Goal: Task Accomplishment & Management: Manage account settings

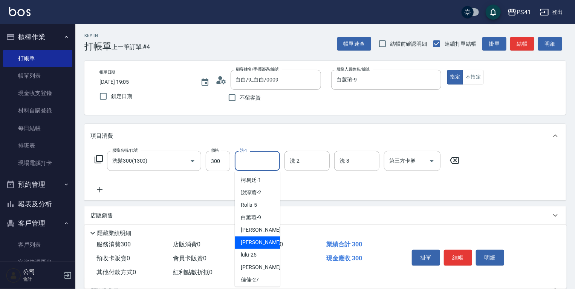
click at [245, 238] on div "[PERSON_NAME] -24" at bounding box center [257, 242] width 45 height 12
type input "[PERSON_NAME]-24"
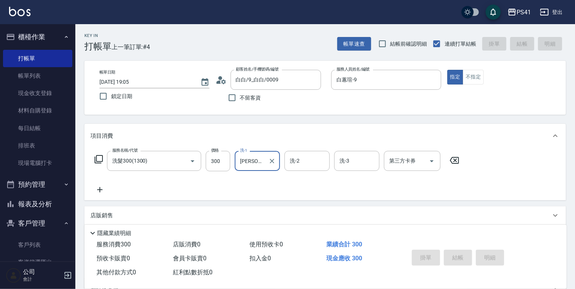
type input "[DATE] 19:39"
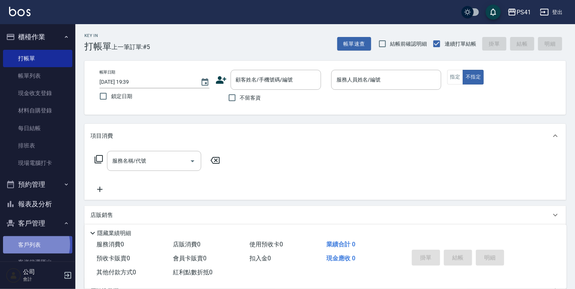
click at [32, 244] on link "客戶列表" at bounding box center [37, 244] width 69 height 17
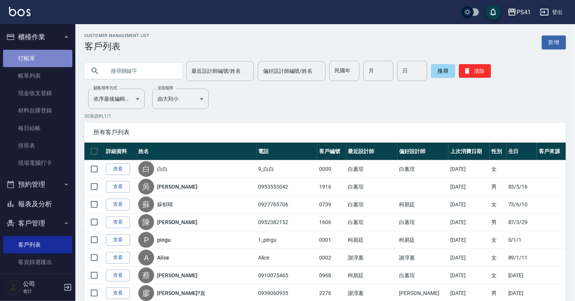
click at [54, 57] on link "打帳單" at bounding box center [37, 58] width 69 height 17
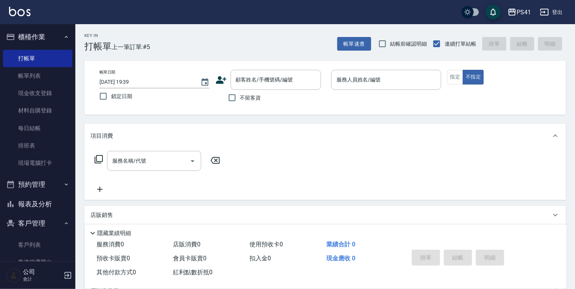
click at [371, 122] on div "Key In 打帳單 上一筆訂單:#5 帳單速查 結帳前確認明細 連續打單結帳 掛單 結帳 明細 帳單日期 [DATE] 19:39 鎖定日期 顧客姓名/手機…" at bounding box center [325, 196] width 500 height 344
drag, startPoint x: 36, startPoint y: 243, endPoint x: 26, endPoint y: 245, distance: 10.4
click at [36, 243] on link "客戶列表" at bounding box center [37, 244] width 69 height 17
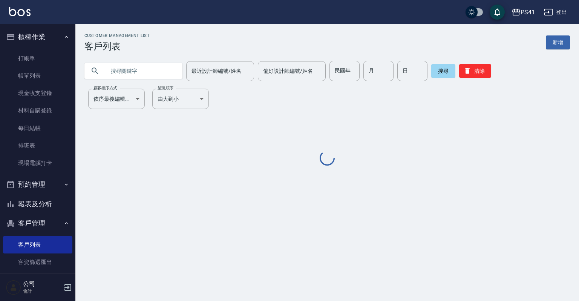
click at [156, 70] on input "text" at bounding box center [140, 71] width 71 height 20
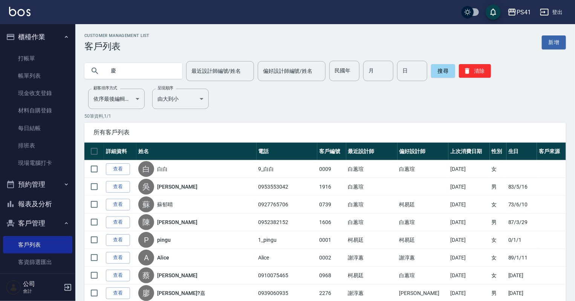
type input "慶"
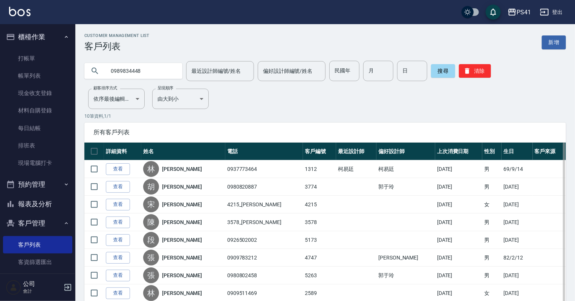
type input "0989834448"
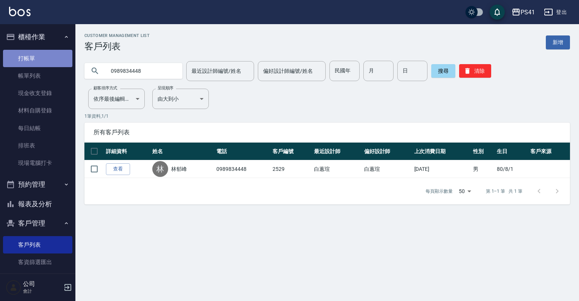
click at [43, 65] on link "打帳單" at bounding box center [37, 58] width 69 height 17
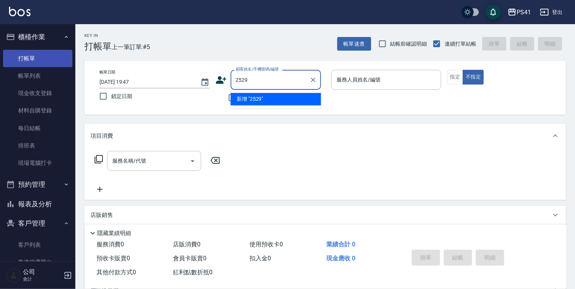
type input "2529"
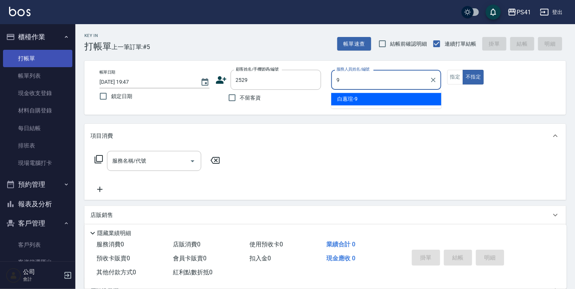
type input "白蕙瑄-9"
type button "false"
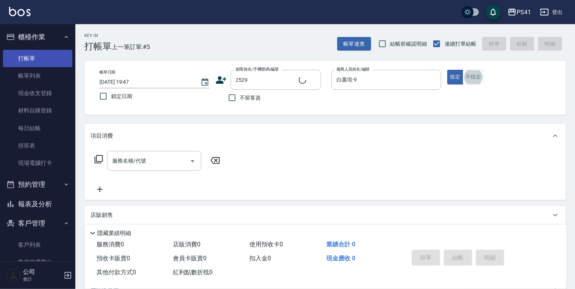
type input "林郁峰/0989834448/2529"
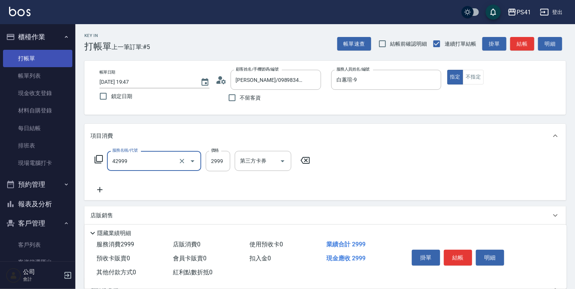
type input "漂染肩上2999以上(42999)"
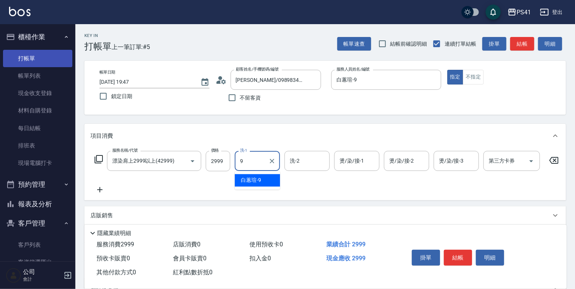
type input "白蕙瑄-9"
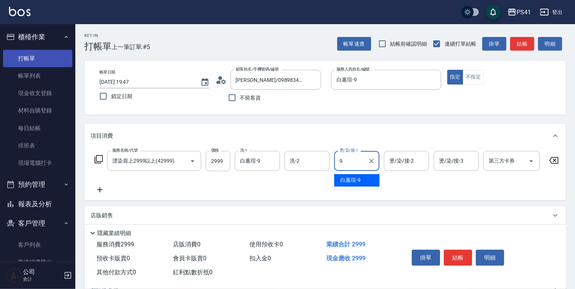
type input "白蕙瑄-9"
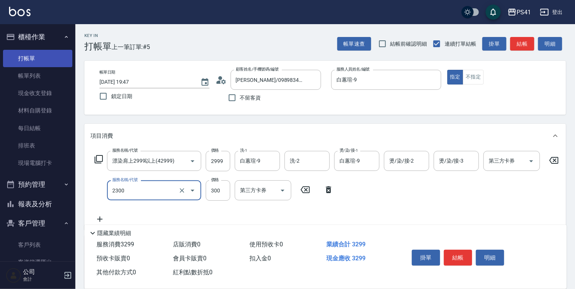
type input "剪髮(2300)"
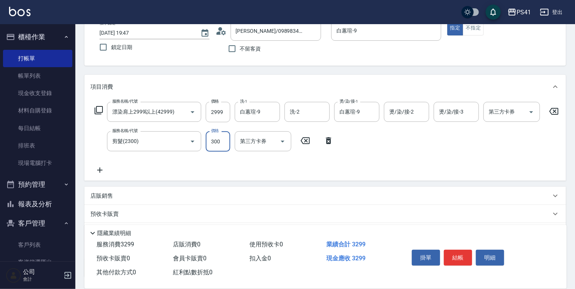
scroll to position [113, 0]
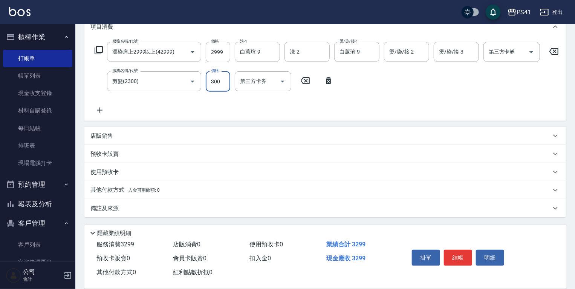
drag, startPoint x: 130, startPoint y: 131, endPoint x: 127, endPoint y: 136, distance: 5.7
click at [125, 134] on div "店販銷售" at bounding box center [325, 136] width 482 height 18
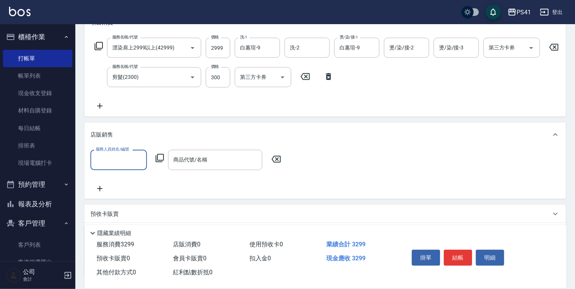
scroll to position [0, 0]
type input "白蕙瑄-9"
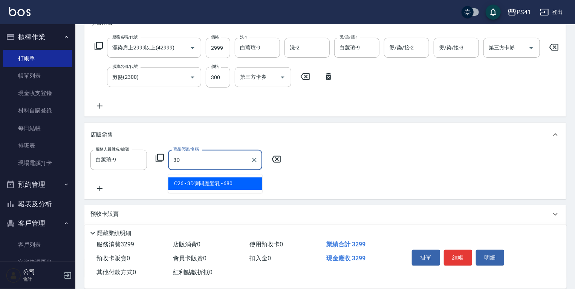
type input "3D瞬間魔髮乳"
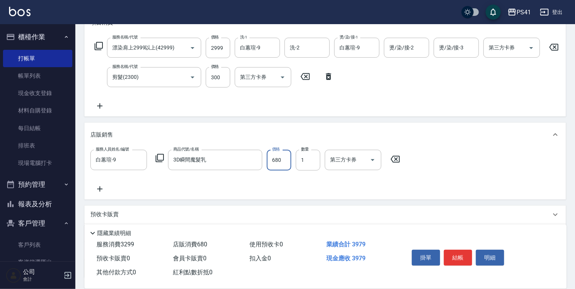
click at [102, 191] on icon at bounding box center [99, 188] width 19 height 9
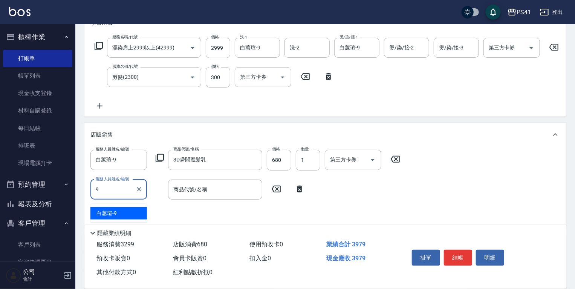
type input "白蕙瑄-9"
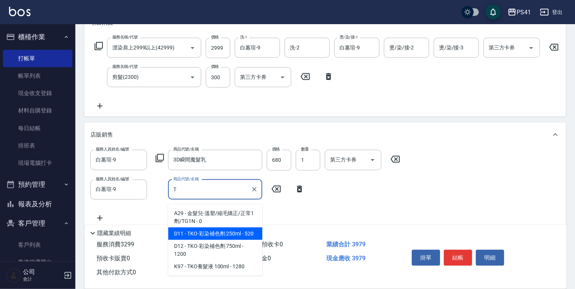
type input "TKO-彩染補色劑 250ml"
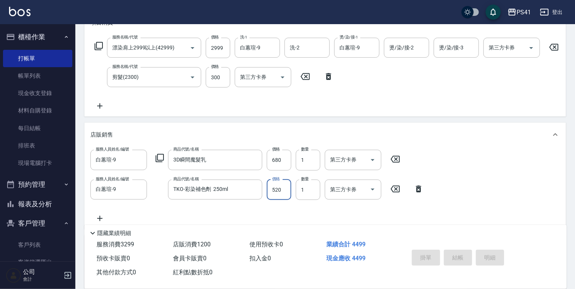
type input "2025/09/10 19:48"
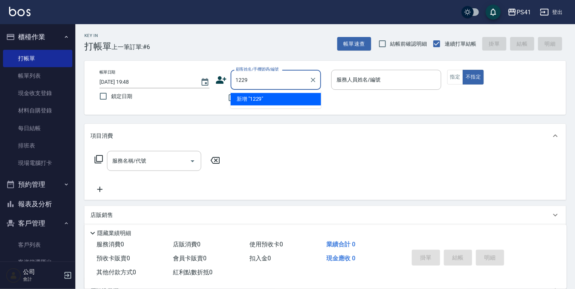
type input "1229"
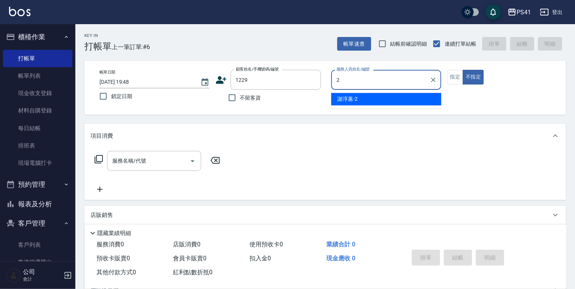
type input "謝淳蕙-2"
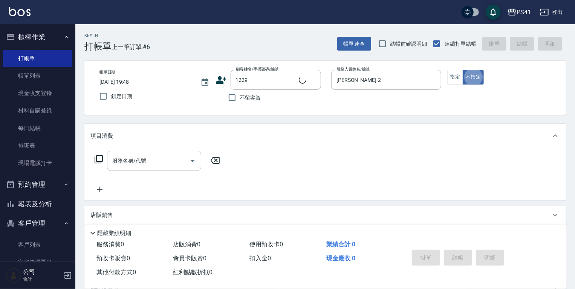
type input "韋柔廷/0903367048/1229"
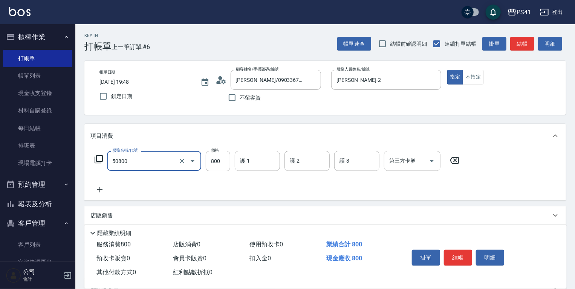
type input "原價401~800護髮(50800)"
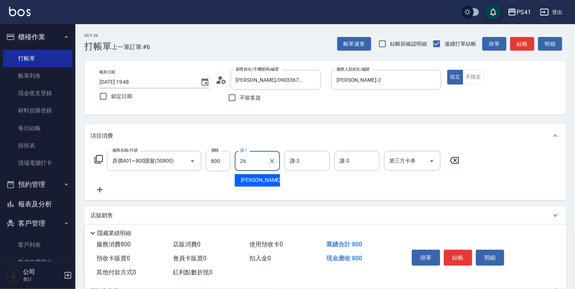
type input "溫佳惇-26"
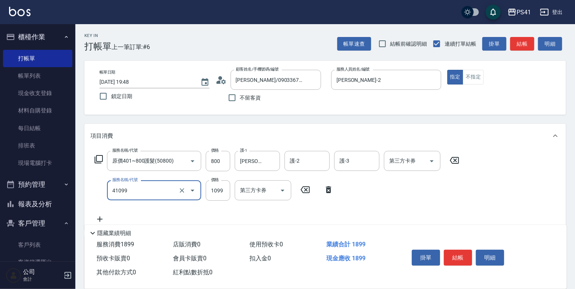
type input "公司活動/早鳥(41099)"
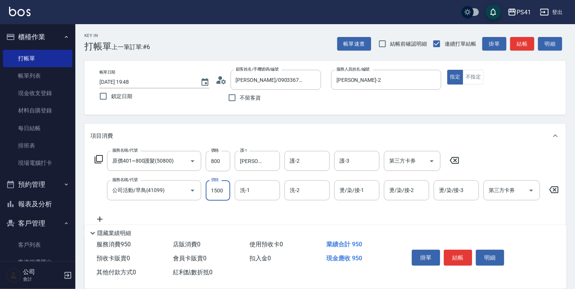
type input "1500"
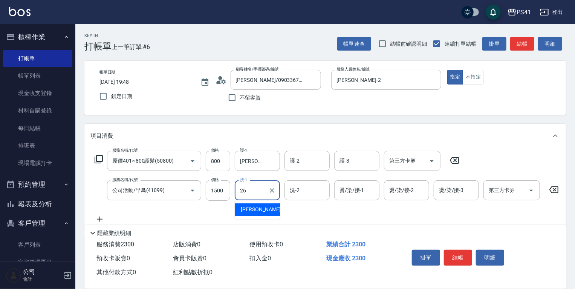
type input "溫佳惇-26"
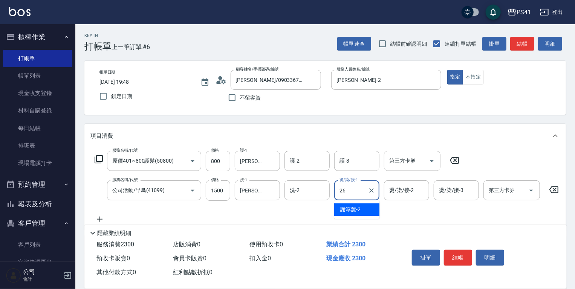
type input "溫佳惇-26"
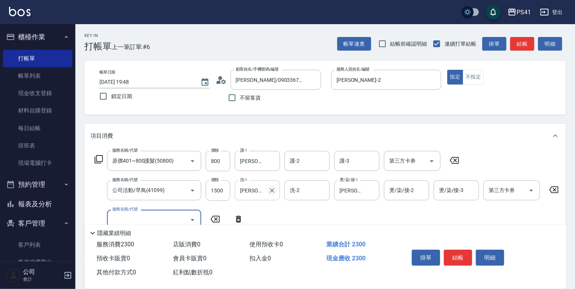
click at [272, 189] on icon "Clear" at bounding box center [272, 191] width 8 height 8
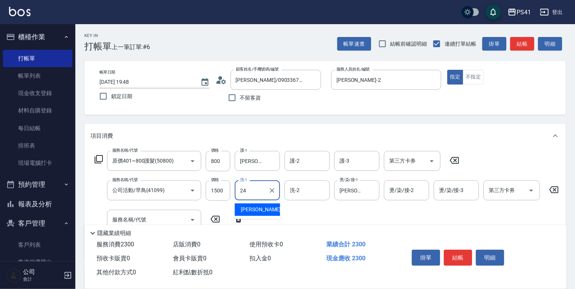
type input "小涵-24"
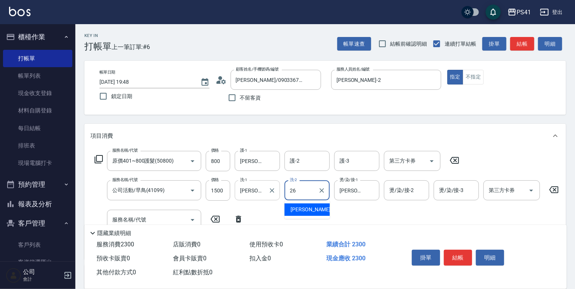
type input "溫佳惇-26"
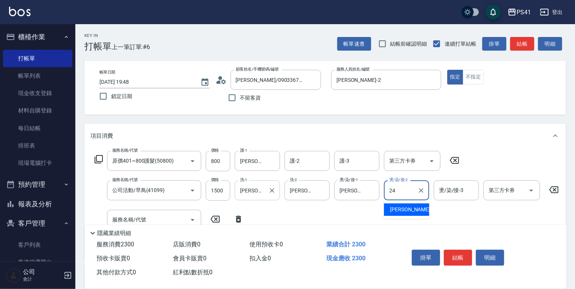
type input "小涵-24"
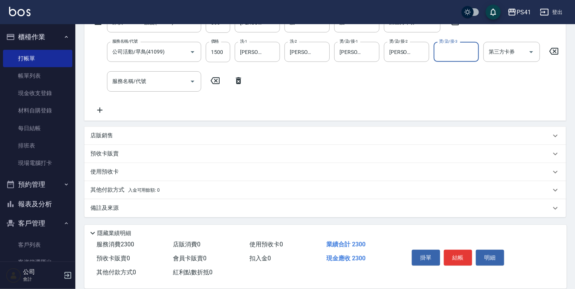
scroll to position [142, 0]
click at [105, 188] on p "其他付款方式 入金可用餘額: 0" at bounding box center [124, 190] width 69 height 8
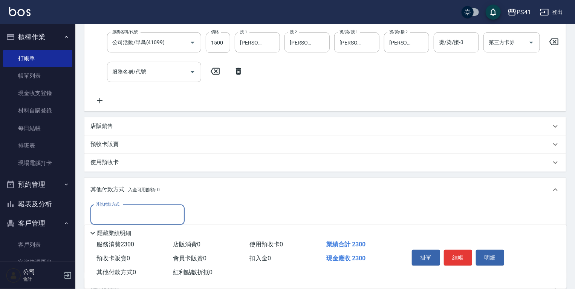
scroll to position [0, 0]
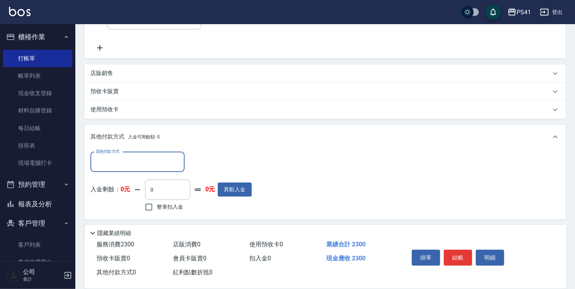
click at [113, 176] on div "其他付款方式 其他付款方式 入金剩餘： 0元 0 ​ 整筆扣入金 0元 異動入金" at bounding box center [170, 182] width 161 height 61
click at [117, 172] on div "其他付款方式" at bounding box center [137, 162] width 94 height 20
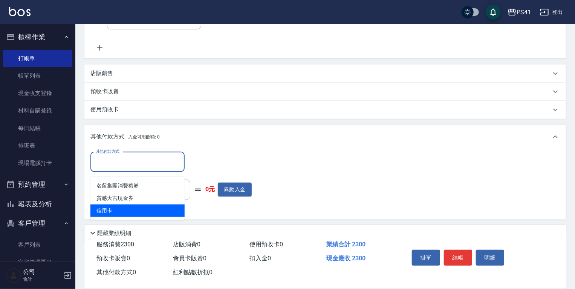
drag, startPoint x: 118, startPoint y: 205, endPoint x: 139, endPoint y: 200, distance: 21.5
click at [119, 205] on span "信用卡" at bounding box center [137, 210] width 94 height 12
type input "信用卡"
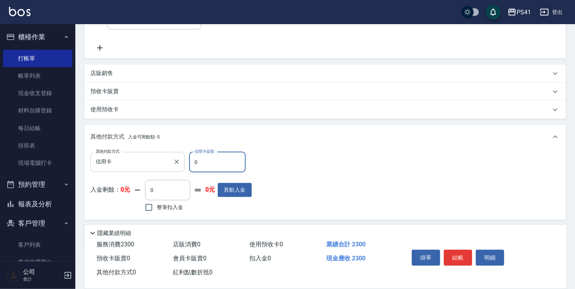
drag, startPoint x: 101, startPoint y: 168, endPoint x: 0, endPoint y: 167, distance: 100.6
click at [51, 172] on div "PS41 登出 櫃檯作業 打帳單 帳單列表 現金收支登錄 材料自購登錄 每日結帳 排班表 現場電腦打卡 預約管理 預約管理 單日預約紀錄 單週預約紀錄 報表及…" at bounding box center [287, 58] width 575 height 516
type input "2300"
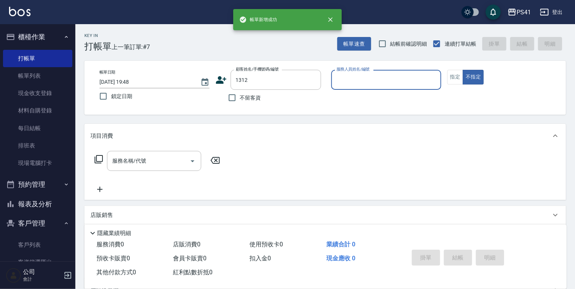
type input "1312"
type input "柯易廷-1"
type input "林慶雲/0937773464/1312"
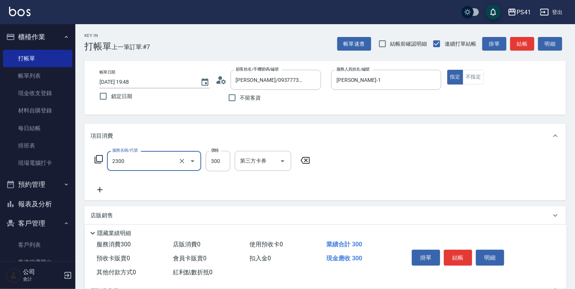
type input "剪髮(2300)"
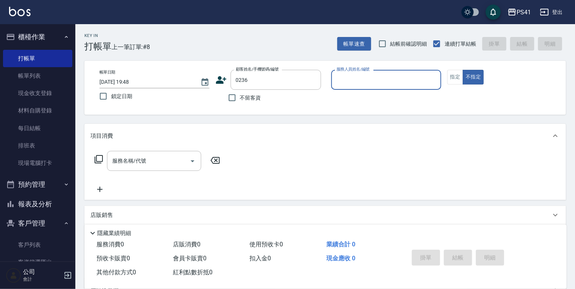
type input "蔡茵如/0963621680/0236"
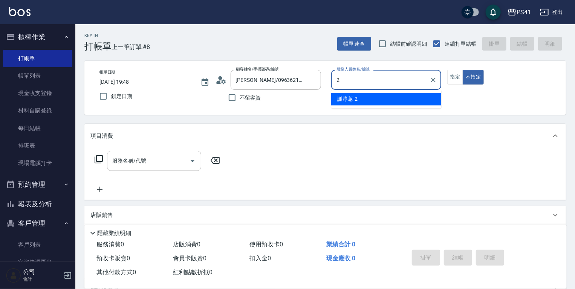
type input "謝淳蕙-2"
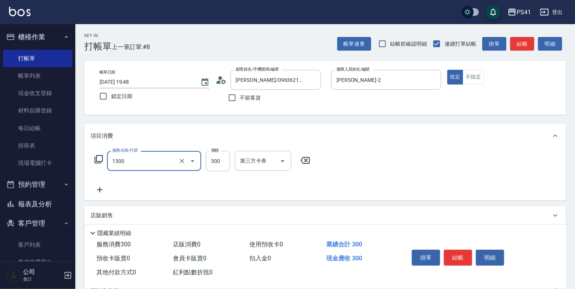
type input "洗髮300(1300)"
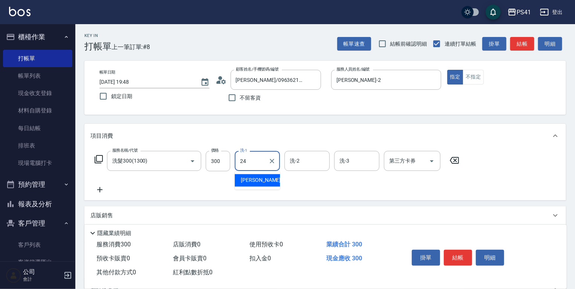
type input "小涵-24"
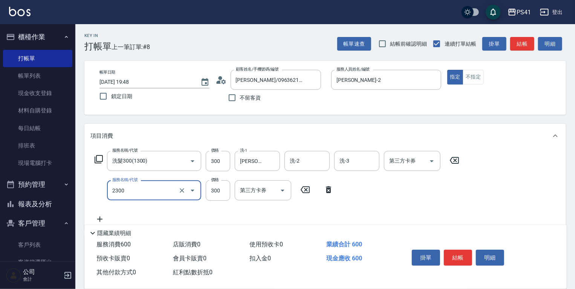
type input "剪髮(2300)"
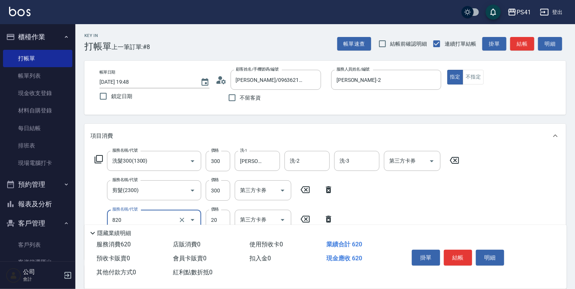
type input "潤絲(820)"
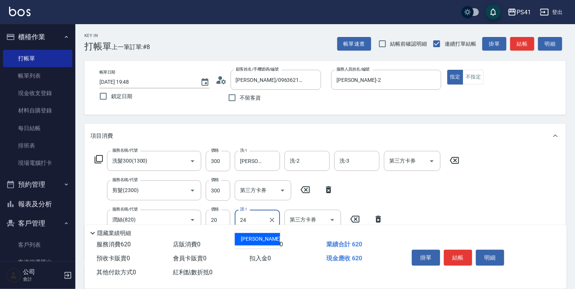
type input "小涵-24"
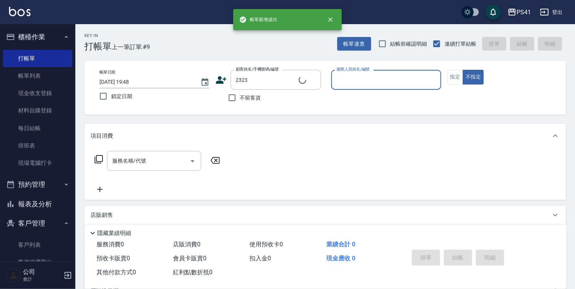
type input "陳家欣/0923123410/2323"
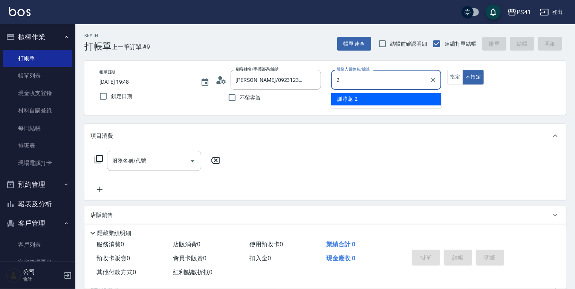
type input "謝淳蕙-2"
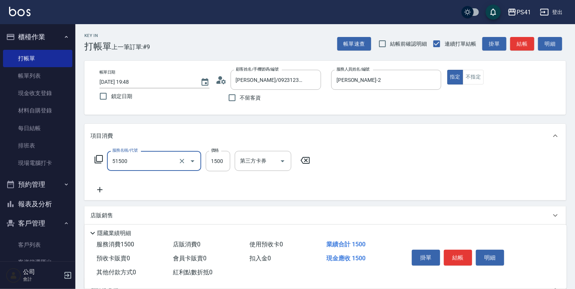
type input "原價1201~1500護髮(51500)"
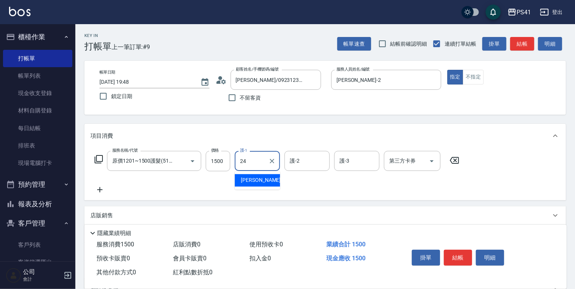
type input "小涵-24"
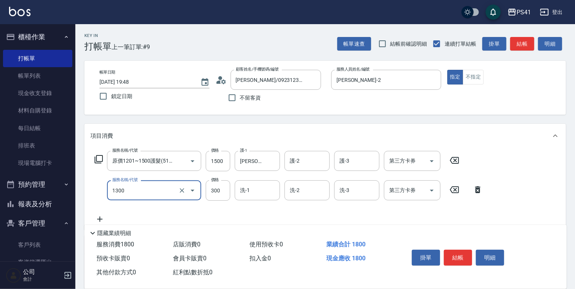
type input "洗髮300(1300)"
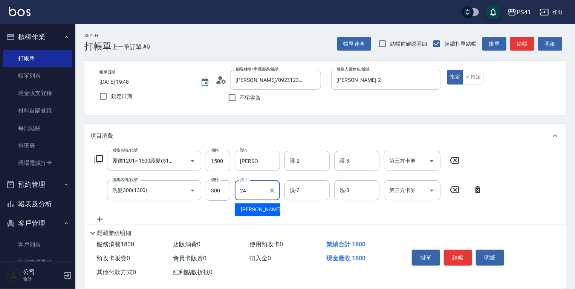
type input "小涵-24"
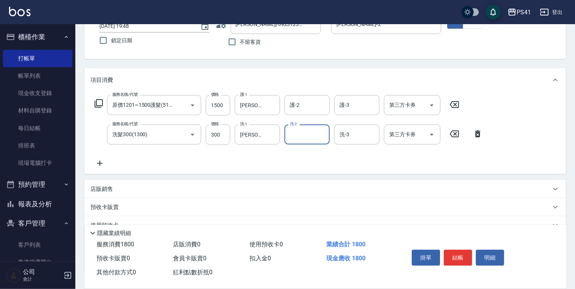
scroll to position [109, 0]
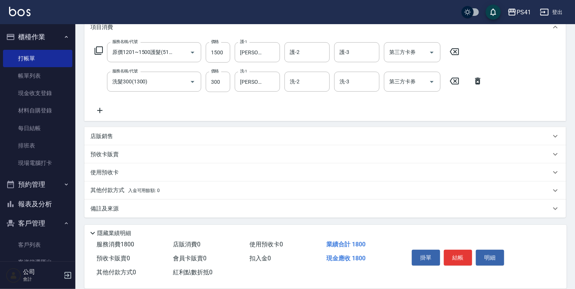
click at [161, 191] on div "其他付款方式 入金可用餘額: 0" at bounding box center [320, 190] width 460 height 8
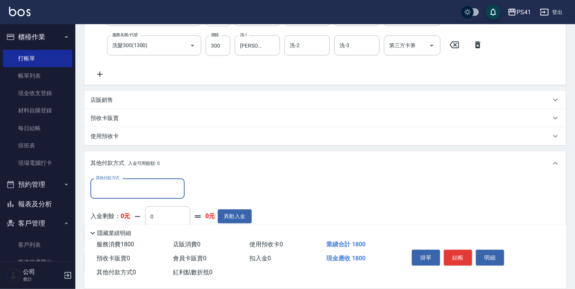
scroll to position [0, 0]
click at [148, 184] on input "其他付款方式" at bounding box center [137, 188] width 87 height 13
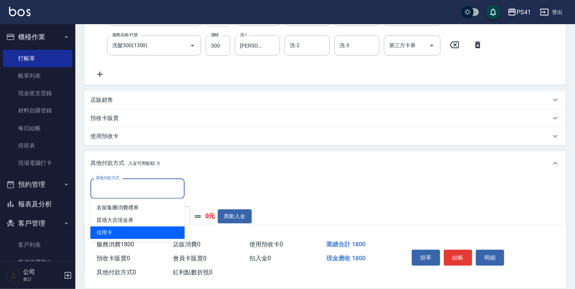
drag, startPoint x: 137, startPoint y: 229, endPoint x: 149, endPoint y: 224, distance: 12.5
click at [138, 229] on span "信用卡" at bounding box center [137, 232] width 94 height 12
type input "信用卡"
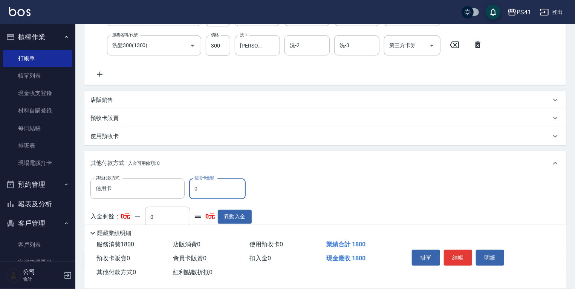
click at [83, 188] on div "Key In 打帳單 上一筆訂單:#9 帳單速查 結帳前確認明細 連續打單結帳 掛單 結帳 明細 帳單日期 2025/09/10 19:48 鎖定日期 顧客姓…" at bounding box center [325, 110] width 500 height 463
type input "1800"
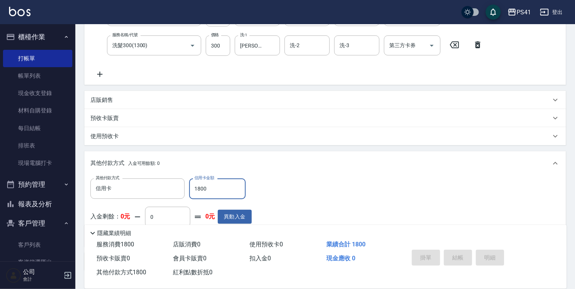
type input "2025/09/10 19:49"
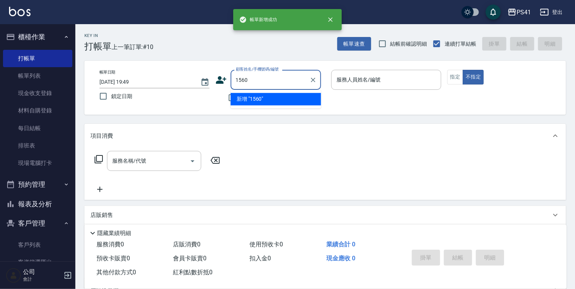
type input "1560"
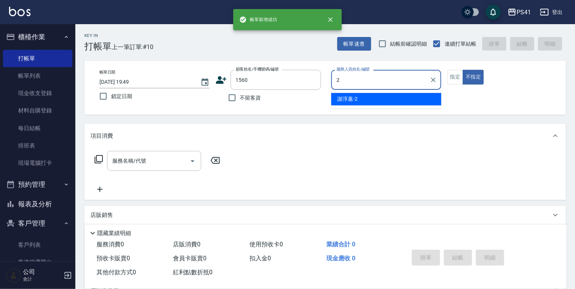
type input "謝淳蕙-2"
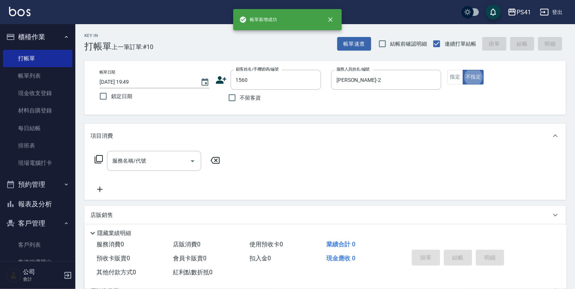
type input "林郁芹/0905430763/1560"
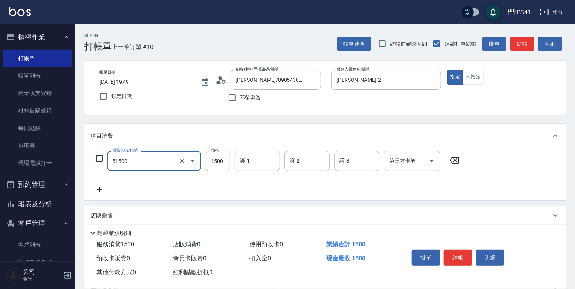
type input "原價1201~1500護髮(51500)"
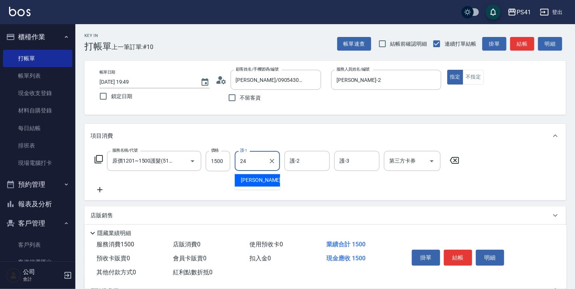
type input "小涵-24"
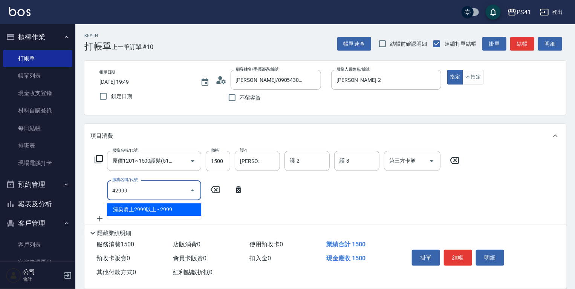
type input "漂染肩上2999以上(42999)"
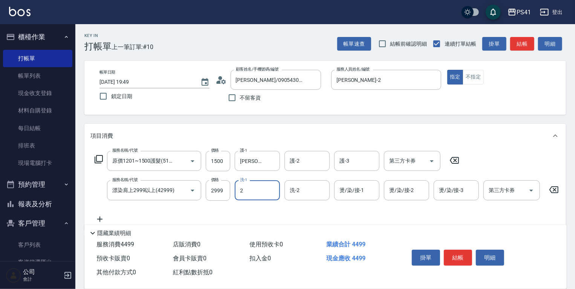
type input "謝淳蕙-2"
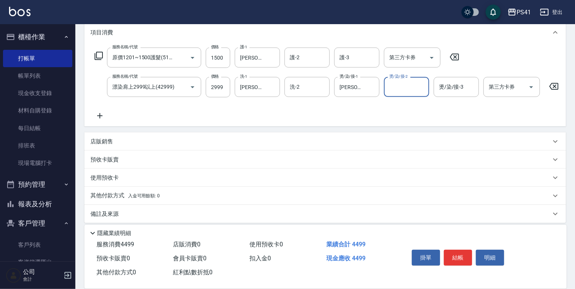
scroll to position [113, 0]
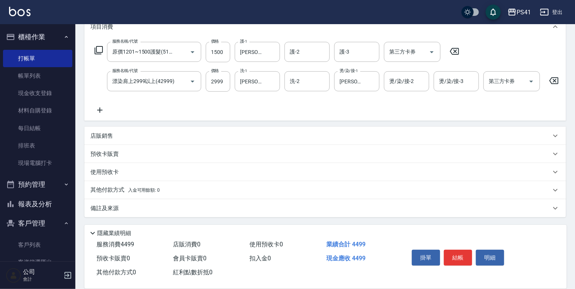
click at [176, 191] on div "其他付款方式 入金可用餘額: 0" at bounding box center [320, 190] width 460 height 8
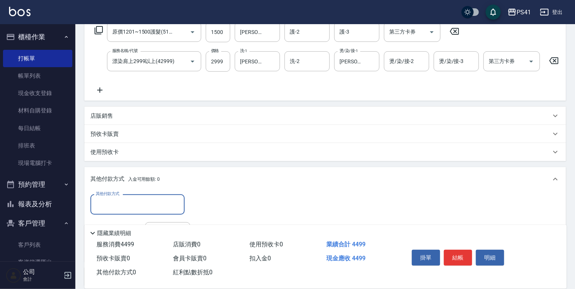
scroll to position [0, 0]
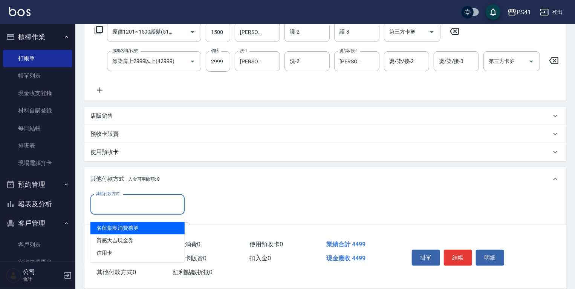
click at [140, 211] on input "其他付款方式" at bounding box center [137, 203] width 87 height 13
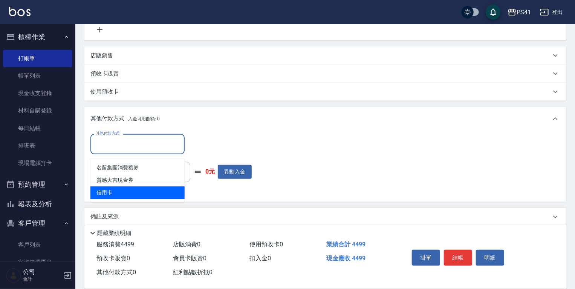
click at [151, 193] on span "信用卡" at bounding box center [137, 192] width 94 height 12
type input "信用卡"
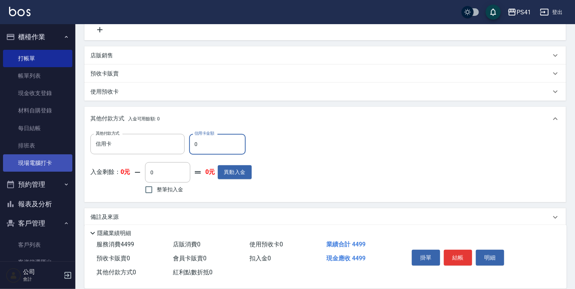
drag, startPoint x: 213, startPoint y: 154, endPoint x: 52, endPoint y: 164, distance: 161.2
click at [68, 159] on div "PS41 登出 櫃檯作業 打帳單 帳單列表 現金收支登錄 材料自購登錄 每日結帳 排班表 現場電腦打卡 預約管理 預約管理 單日預約紀錄 單週預約紀錄 報表及…" at bounding box center [287, 54] width 575 height 487
type input "4499"
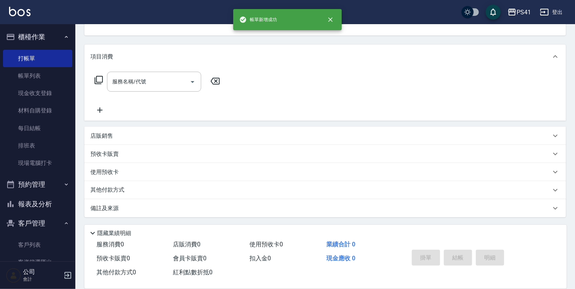
scroll to position [0, 0]
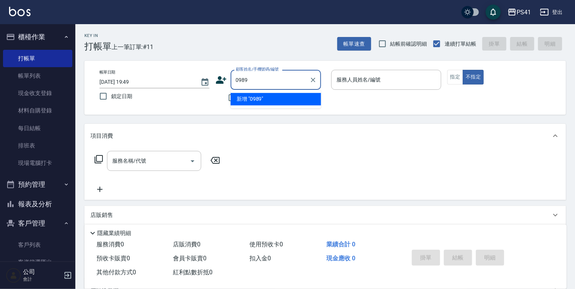
type input "0989"
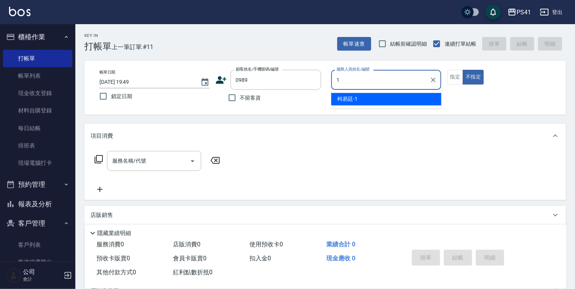
type input "柯易廷-1"
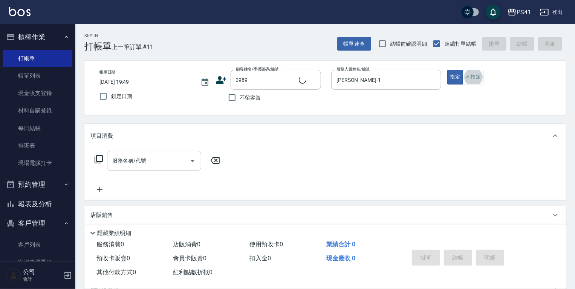
type input "徐成孝/0921146184/0989"
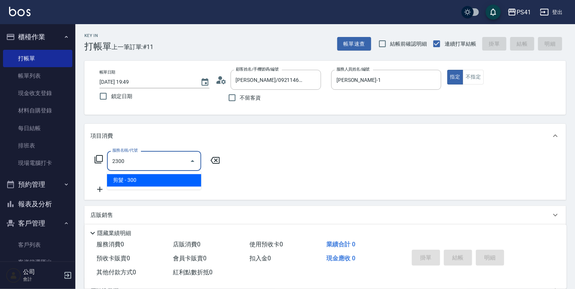
type input "剪髮(2300)"
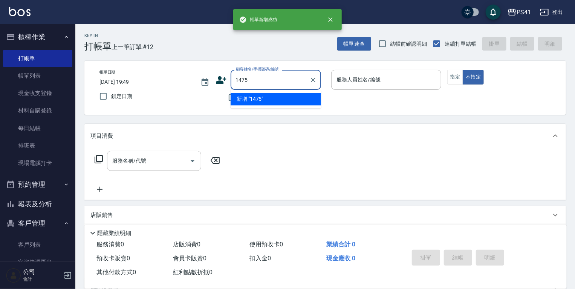
type input "1475"
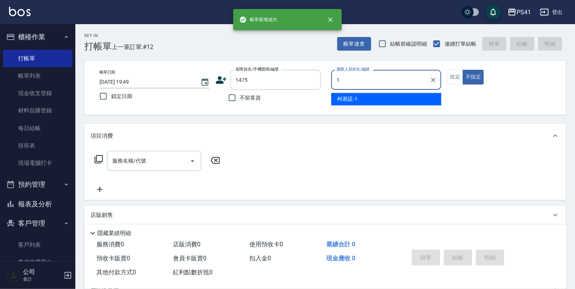
type input "柯易廷-1"
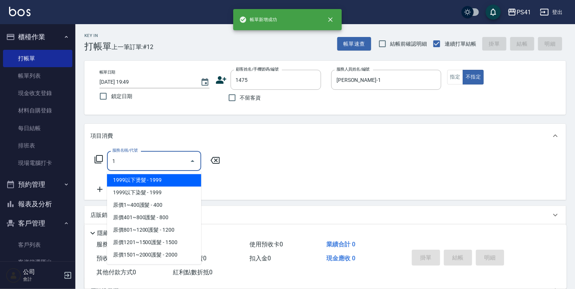
type input "11"
type input "陳俊呈/0963060053/1475"
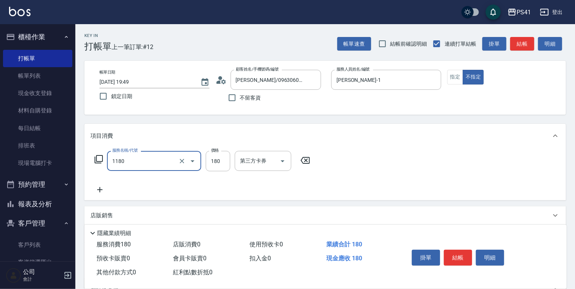
type input "洗髮(洗+剪不指定活動)(1180)"
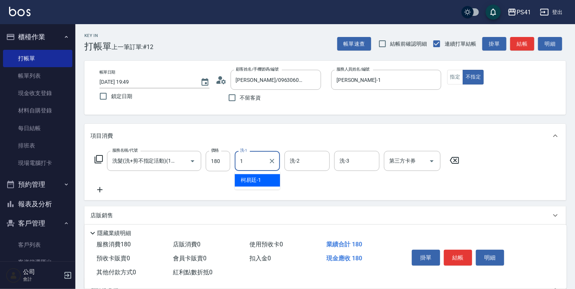
type input "柯易廷-1"
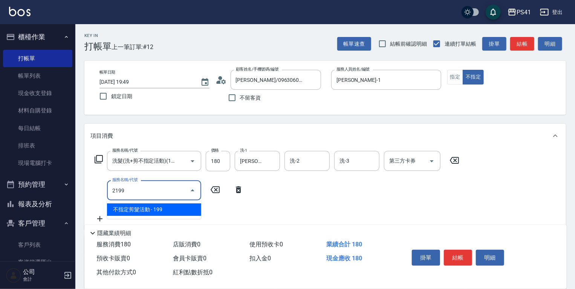
type input "不指定剪髮活動(2199)"
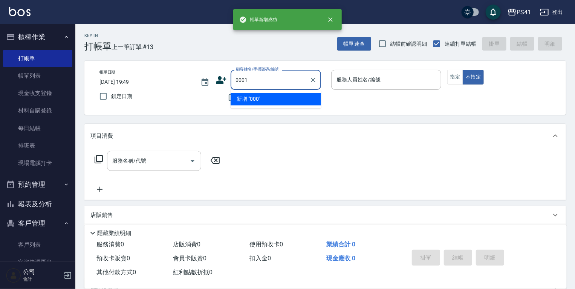
type input "0001"
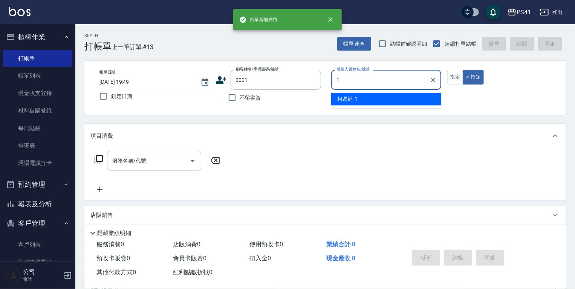
type input "柯易廷-1"
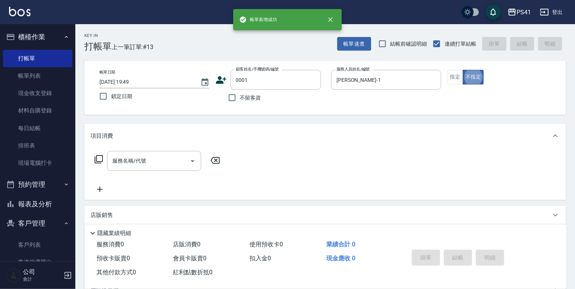
type input "pingu/1_pingu/0001"
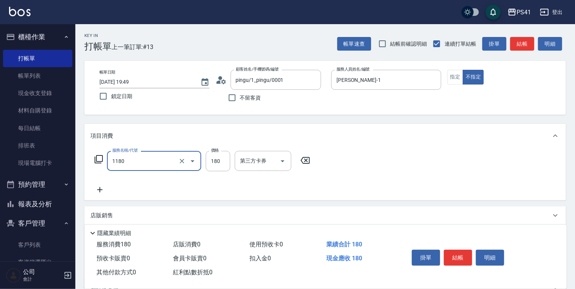
type input "洗髮(洗+剪不指定活動)(1180)"
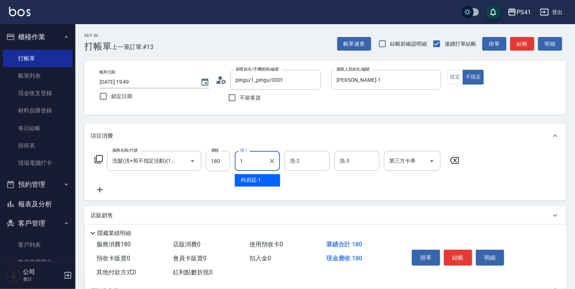
type input "柯易廷-1"
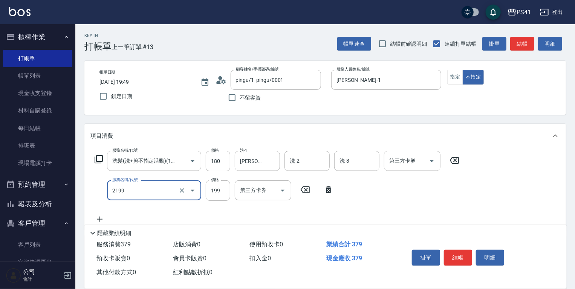
type input "不指定剪髮活動(2199)"
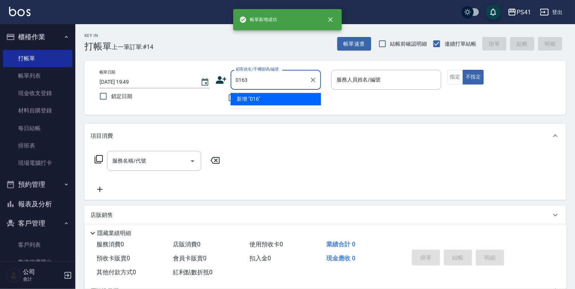
type input "0163"
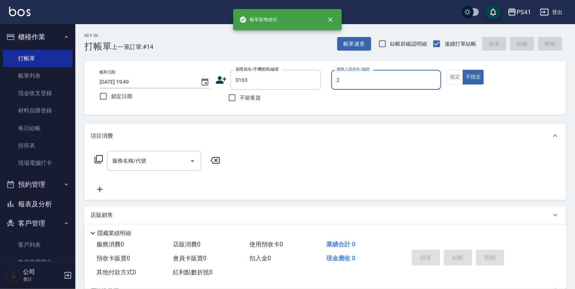
type input "謝淳蕙-2"
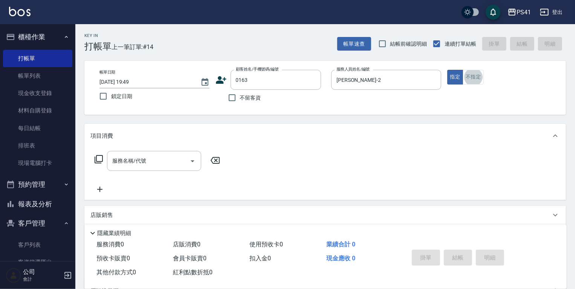
type input "黃鈺淇/0988057298/0163"
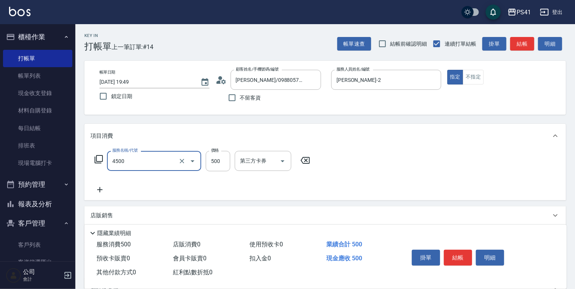
type input "補染(4500)"
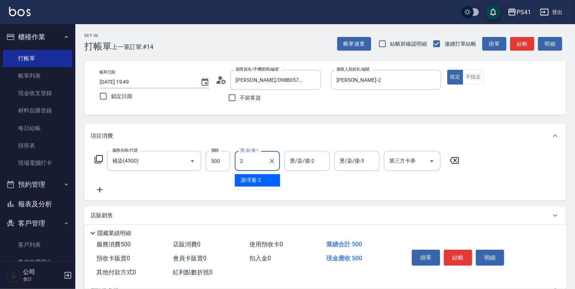
type input "謝淳蕙-2"
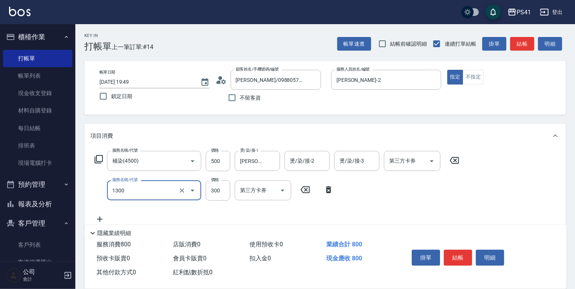
type input "洗髮300(1300)"
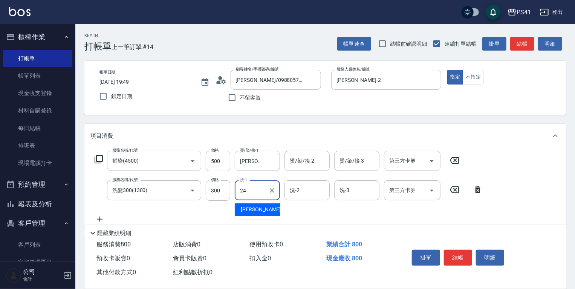
type input "小涵-24"
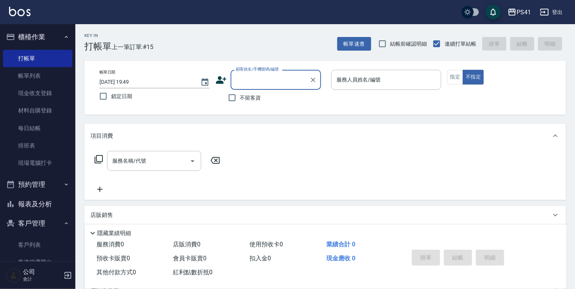
click at [16, 209] on button "報表及分析" at bounding box center [37, 204] width 69 height 20
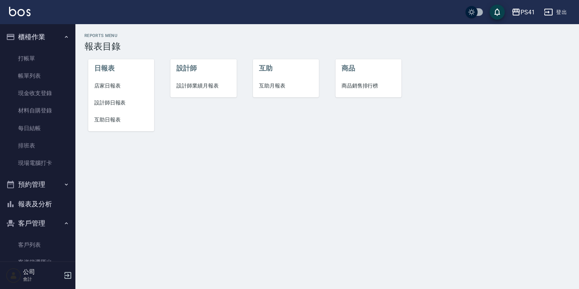
click at [99, 87] on span "店家日報表" at bounding box center [121, 86] width 54 height 8
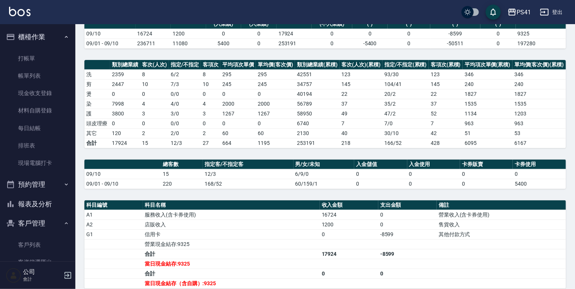
scroll to position [148, 0]
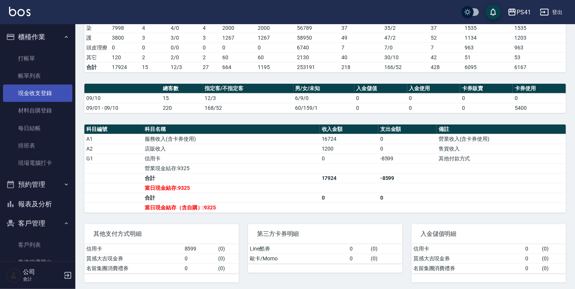
click at [21, 75] on link "帳單列表" at bounding box center [37, 75] width 69 height 17
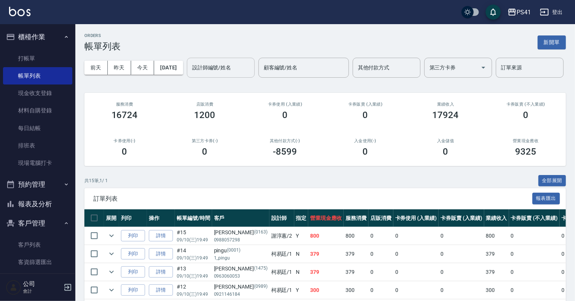
click at [190, 74] on input "設計師編號/姓名" at bounding box center [220, 67] width 61 height 13
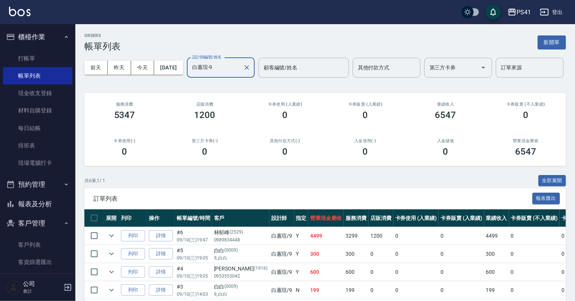
scroll to position [91, 0]
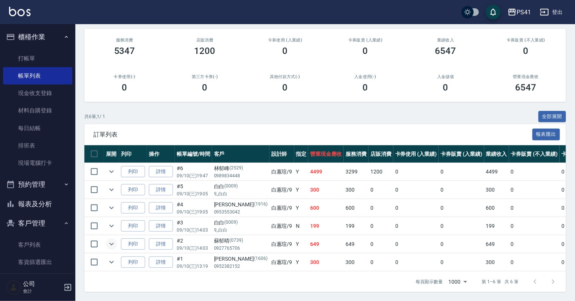
type input "白蕙瑄-9"
click at [113, 239] on icon "expand row" at bounding box center [111, 243] width 9 height 9
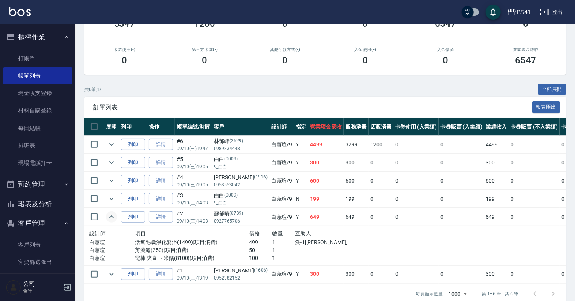
click at [51, 48] on ul "打帳單 帳單列表 現金收支登錄 材料自購登錄 每日結帳 排班表 現場電腦打卡" at bounding box center [37, 111] width 69 height 128
click at [48, 61] on link "打帳單" at bounding box center [37, 58] width 69 height 17
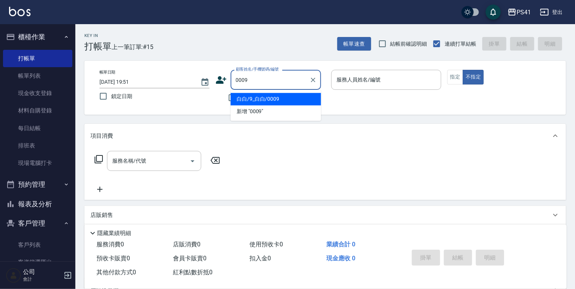
type input "白白/9_白白/0009"
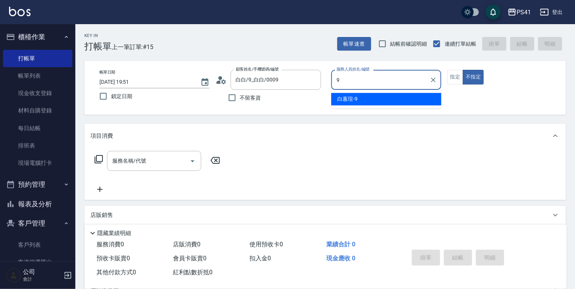
type input "白蕙瑄-9"
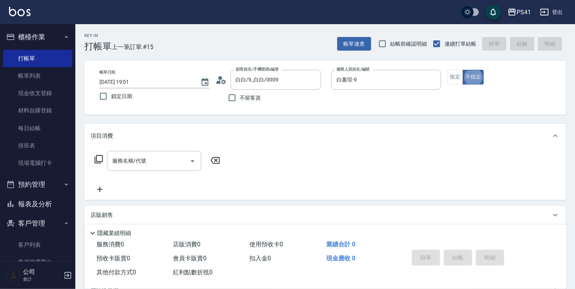
type button "false"
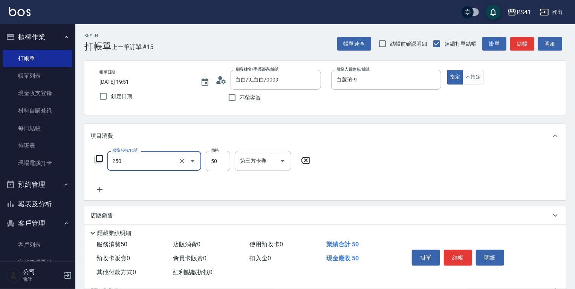
type input "剪瀏海(250)"
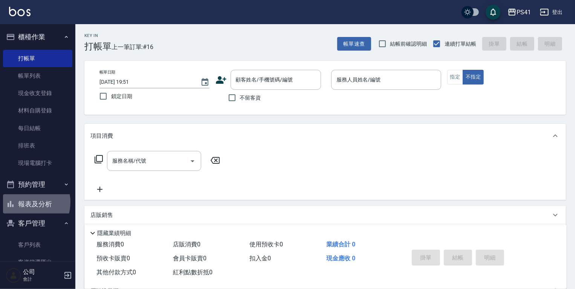
click at [24, 202] on button "報表及分析" at bounding box center [37, 204] width 69 height 20
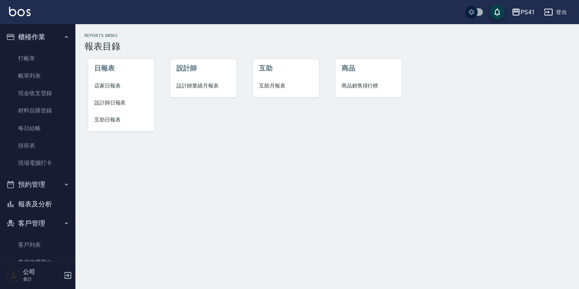
click at [115, 89] on span "店家日報表" at bounding box center [121, 86] width 54 height 8
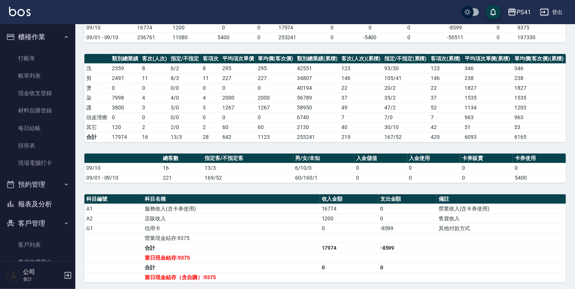
scroll to position [148, 0]
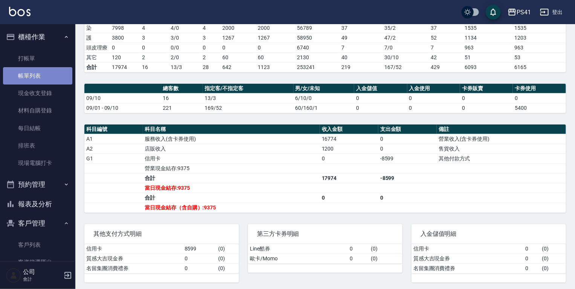
click at [41, 81] on link "帳單列表" at bounding box center [37, 75] width 69 height 17
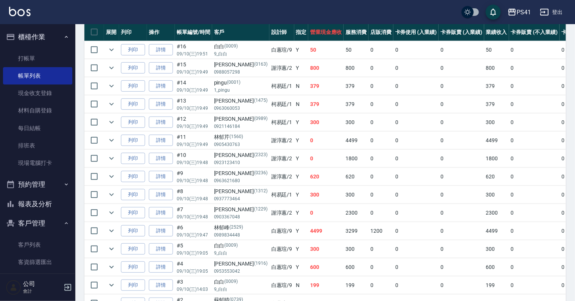
scroll to position [241, 0]
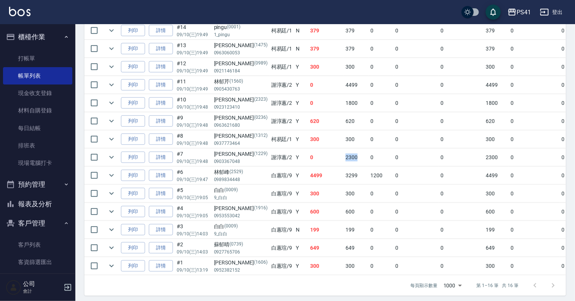
drag, startPoint x: 320, startPoint y: 176, endPoint x: 339, endPoint y: 182, distance: 20.8
click at [344, 166] on td "2300" at bounding box center [356, 157] width 25 height 18
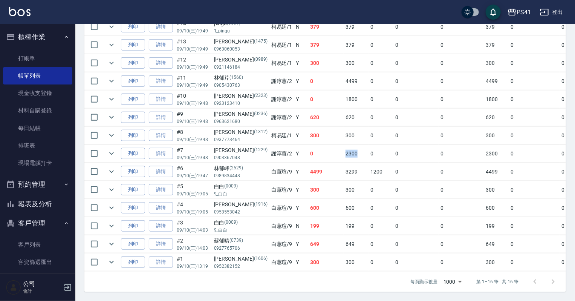
scroll to position [271, 0]
click at [50, 212] on button "報表及分析" at bounding box center [37, 204] width 69 height 20
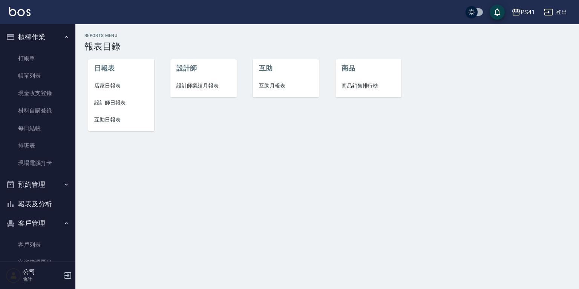
click at [113, 89] on span "店家日報表" at bounding box center [121, 86] width 54 height 8
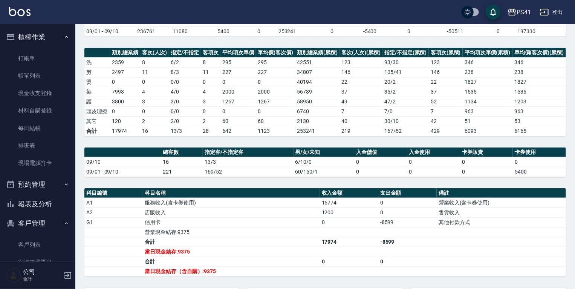
scroll to position [30, 0]
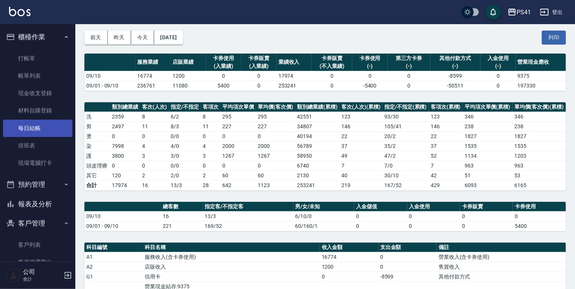
click at [26, 126] on link "每日結帳" at bounding box center [37, 127] width 69 height 17
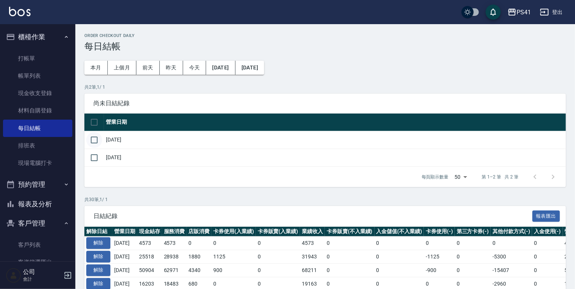
click at [99, 142] on input "checkbox" at bounding box center [94, 140] width 16 height 16
checkbox input "true"
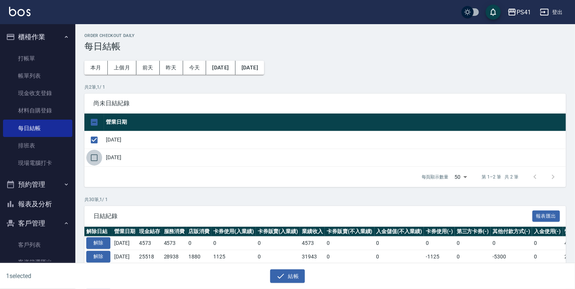
click at [95, 163] on input "checkbox" at bounding box center [94, 158] width 16 height 16
checkbox input "true"
click at [282, 277] on icon "button" at bounding box center [280, 275] width 9 height 9
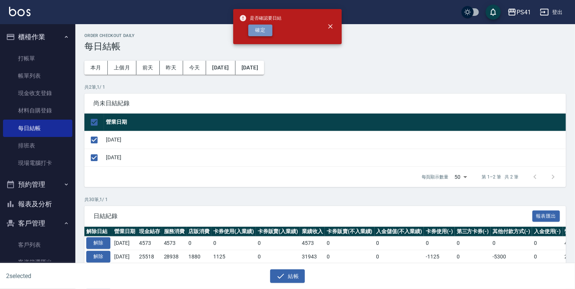
click at [267, 33] on button "確定" at bounding box center [260, 30] width 24 height 12
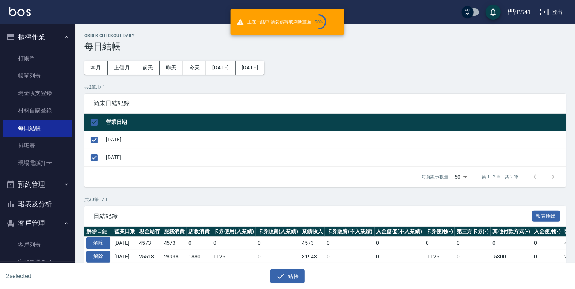
checkbox input "false"
